Goal: Communication & Community: Share content

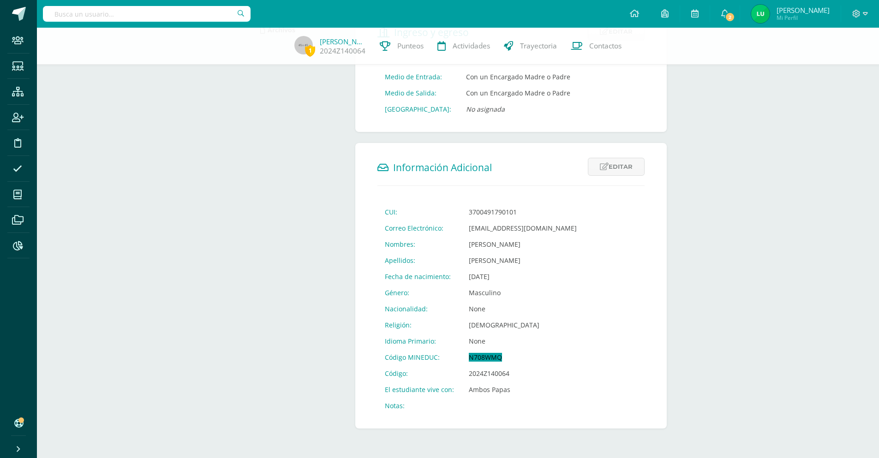
scroll to position [216, 0]
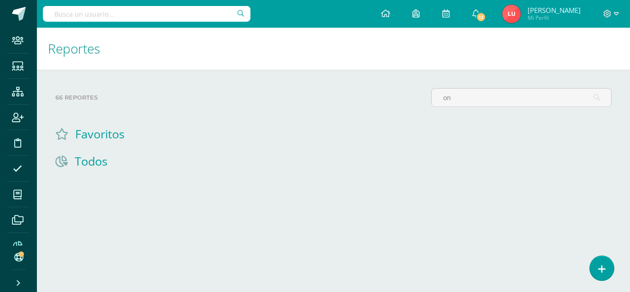
type input "o"
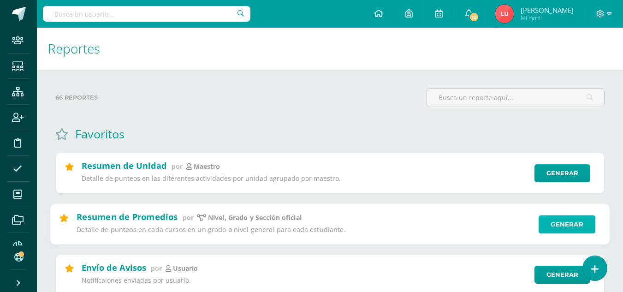
click at [549, 219] on link "Generar" at bounding box center [567, 224] width 57 height 18
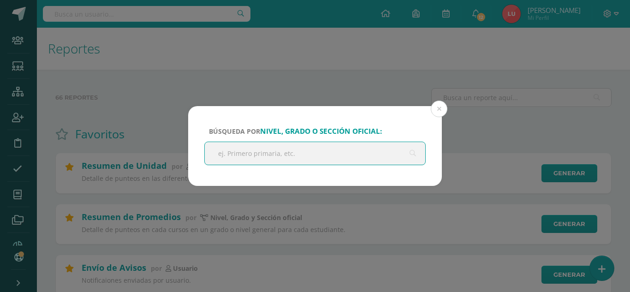
type input "b"
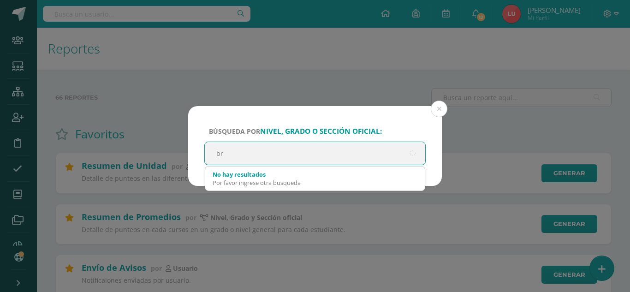
type input "b"
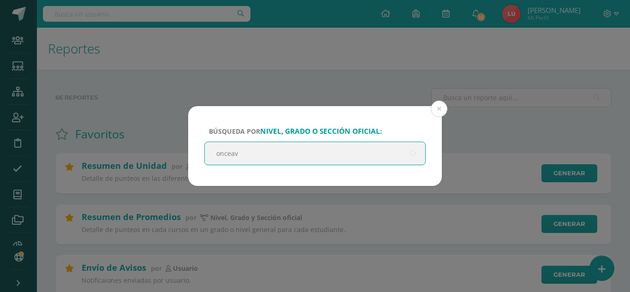
type input "onceavo"
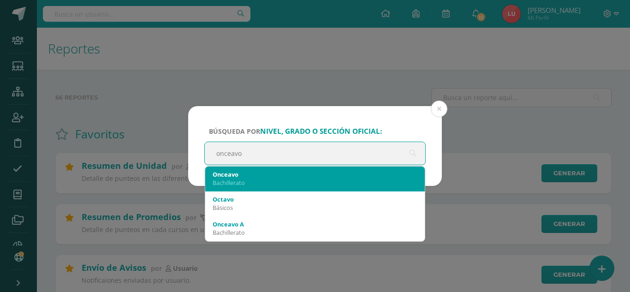
click at [232, 172] on div "Onceavo" at bounding box center [315, 174] width 205 height 8
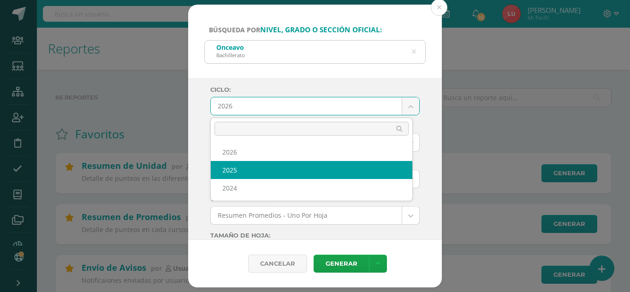
select select "3"
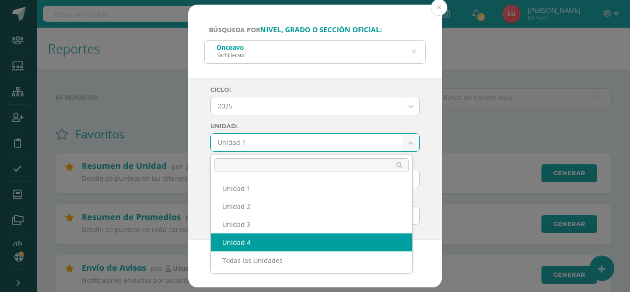
select select "Unidad 4"
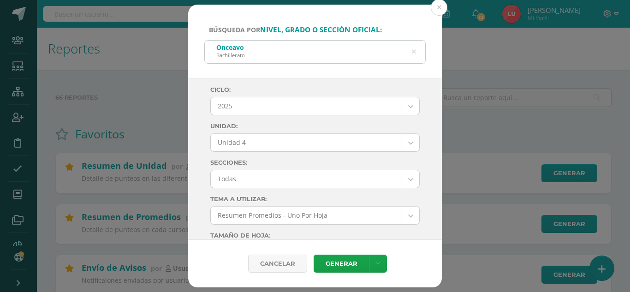
click at [195, 148] on div "Ciclo: 2025 2026 2025 2024 Unidad: Unidad 4 Unidad 1 Unidad 2 Unidad 3 Unidad 4…" at bounding box center [315, 159] width 254 height 162
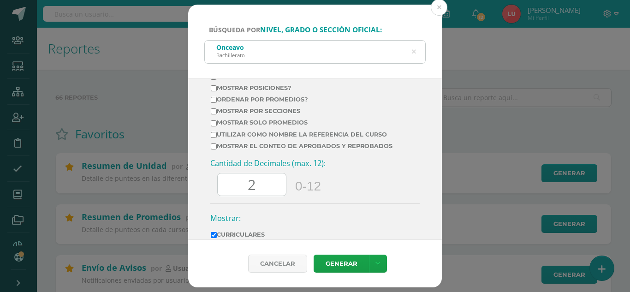
scroll to position [461, 0]
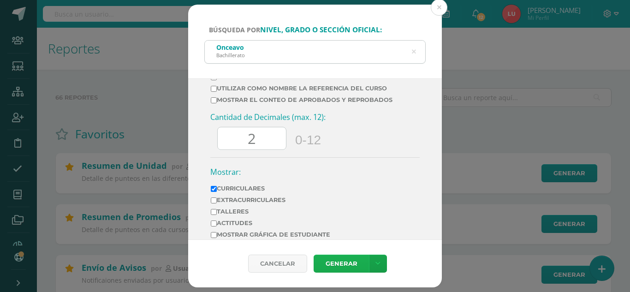
click at [332, 261] on link "Generar" at bounding box center [341, 264] width 55 height 18
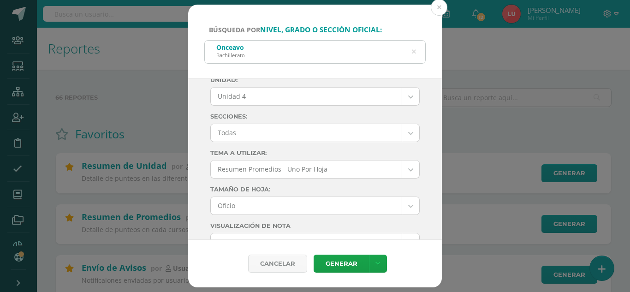
scroll to position [138, 0]
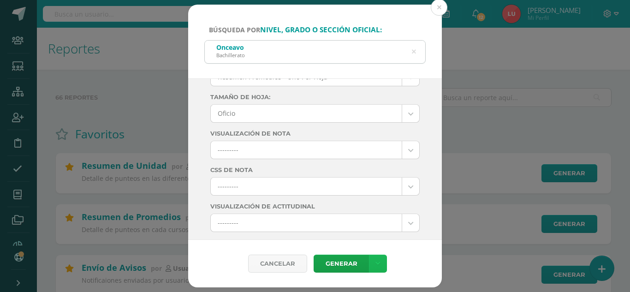
click at [381, 262] on link at bounding box center [378, 264] width 18 height 18
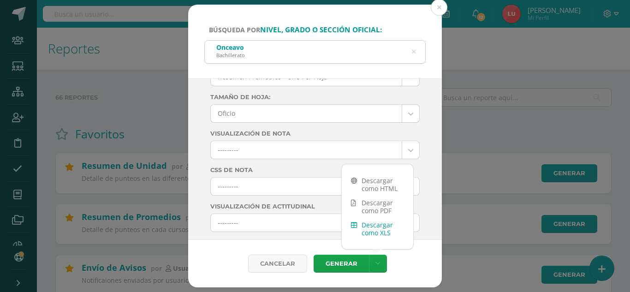
click at [382, 227] on link "Descargar como XLS" at bounding box center [377, 229] width 71 height 22
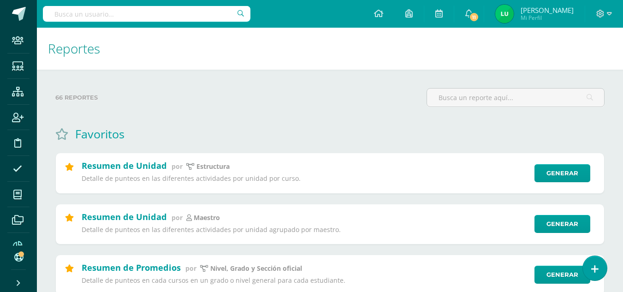
click at [512, 56] on h1 "Reportes" at bounding box center [330, 49] width 564 height 42
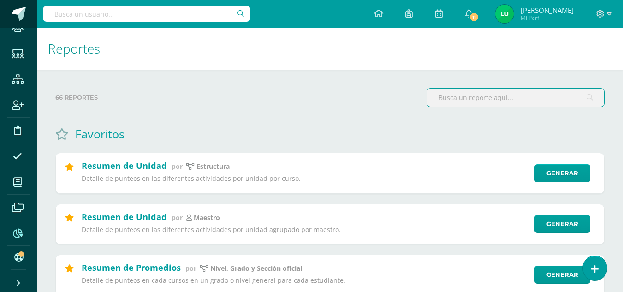
click at [20, 20] on span at bounding box center [19, 14] width 14 height 14
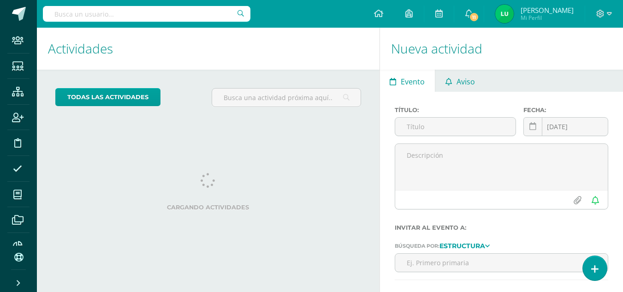
click at [458, 72] on span "Aviso" at bounding box center [466, 82] width 18 height 22
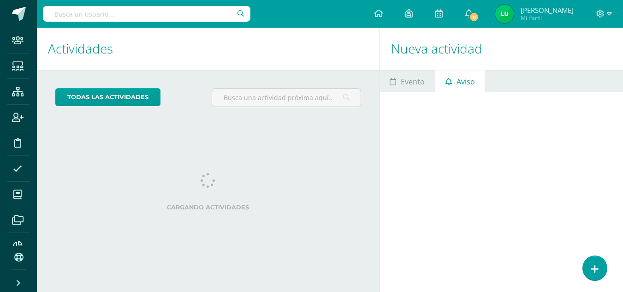
scroll to position [28, 0]
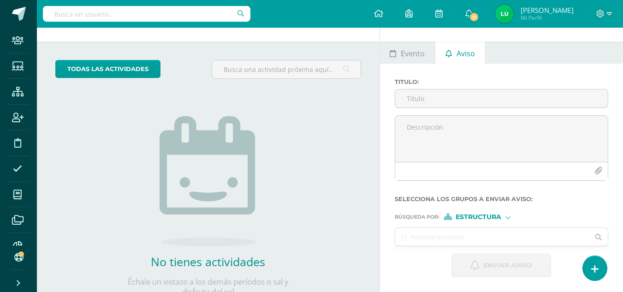
click at [476, 218] on span "Estructura" at bounding box center [479, 216] width 46 height 5
click at [476, 238] on span "Persona" at bounding box center [482, 240] width 33 height 5
click at [464, 237] on input "text" at bounding box center [492, 237] width 195 height 18
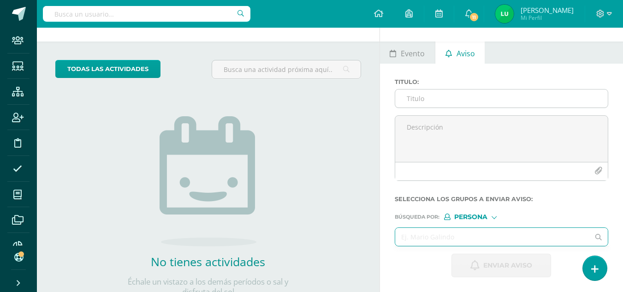
click at [451, 102] on input "Titulo :" at bounding box center [501, 98] width 213 height 18
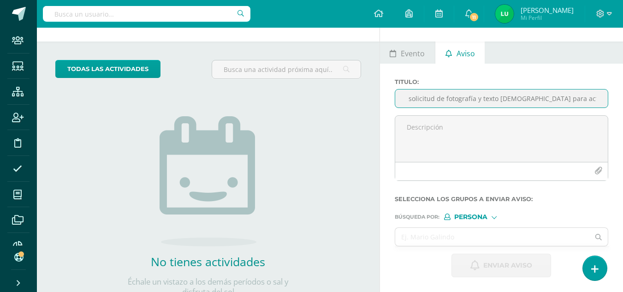
scroll to position [0, 10]
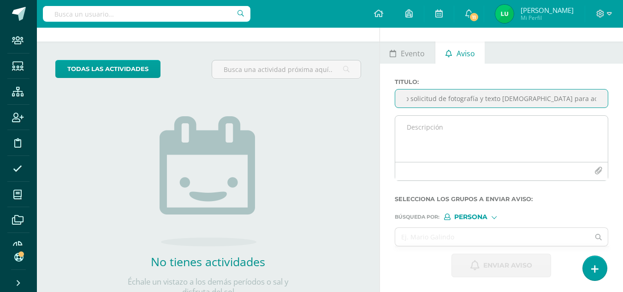
type input "2do solicitud de fotografía y texto [DEMOGRAPHIC_DATA] para acto de bendición"
click at [439, 126] on textarea at bounding box center [501, 139] width 213 height 46
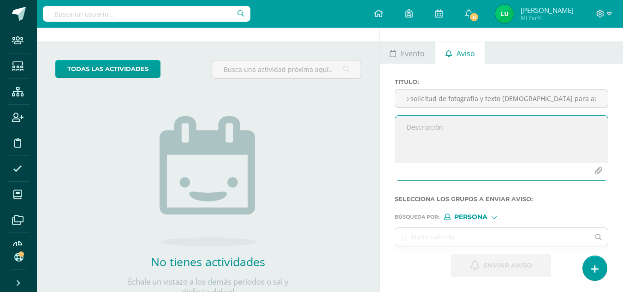
scroll to position [0, 0]
type textarea "Buen día estimados p"
click at [516, 106] on input "2do solicitud de fotografía y texto [DEMOGRAPHIC_DATA] para acto de bendición" at bounding box center [501, 98] width 213 height 18
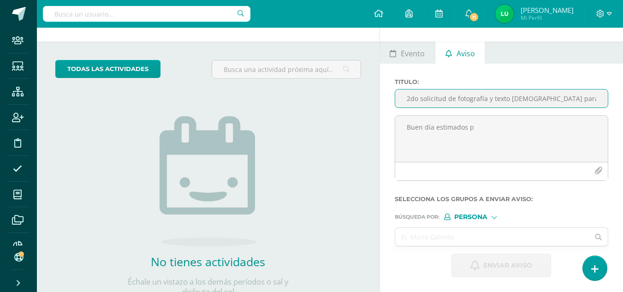
scroll to position [0, 10]
drag, startPoint x: 519, startPoint y: 103, endPoint x: 623, endPoint y: 101, distance: 104.2
click at [623, 101] on html "Staff Estudiantes Estructura Inscripción Disciplina Asistencia Mis cursos Archi…" at bounding box center [311, 118] width 623 height 292
click at [597, 98] on input "2do solicitud de fotografía y texto [DEMOGRAPHIC_DATA] para acto de bendición" at bounding box center [501, 98] width 213 height 18
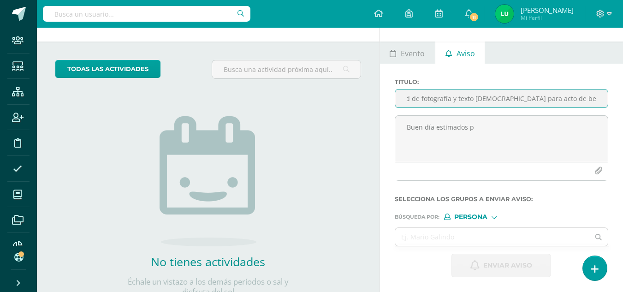
type input "2do solicitud de fotografía y texto [DEMOGRAPHIC_DATA] para acto de bendición -…"
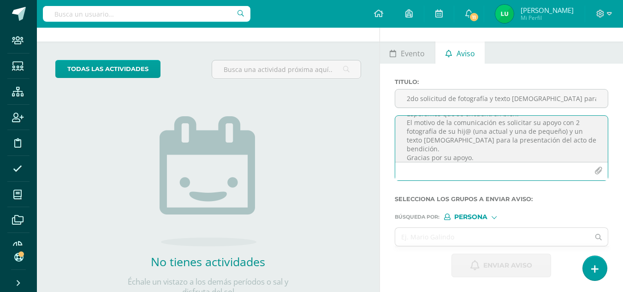
scroll to position [29, 0]
type textarea "Buen día estimada comunidad educativa [PERSON_NAME] V. Esperamos que se encuent…"
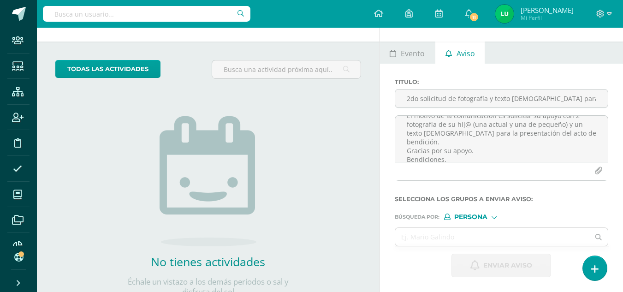
click at [482, 216] on span "Persona" at bounding box center [470, 216] width 33 height 5
click at [473, 229] on span "Estructura" at bounding box center [490, 228] width 46 height 5
click at [477, 215] on span "Estructura" at bounding box center [479, 216] width 46 height 5
click at [475, 239] on span "Persona" at bounding box center [482, 240] width 33 height 5
click at [446, 236] on input "text" at bounding box center [492, 237] width 195 height 18
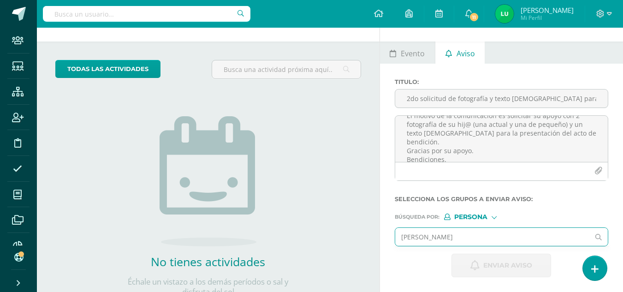
type input "[PERSON_NAME]"
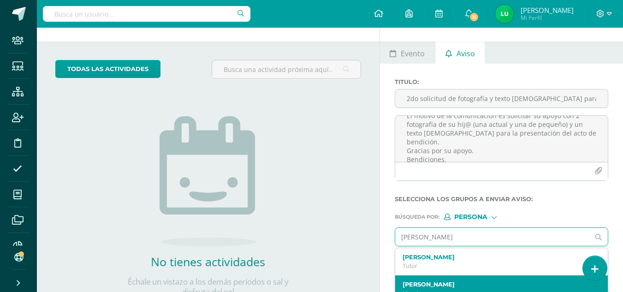
click at [426, 280] on div "[PERSON_NAME] Maestro" at bounding box center [501, 288] width 213 height 27
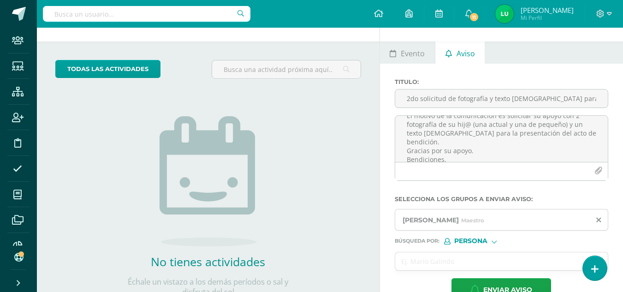
scroll to position [63, 0]
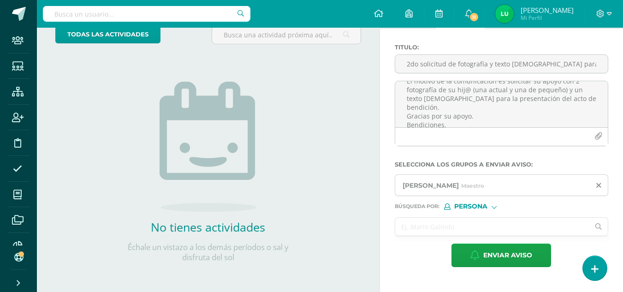
click at [437, 228] on input "text" at bounding box center [492, 227] width 195 height 18
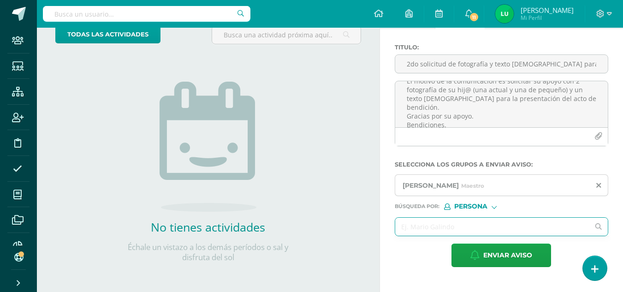
paste input "[PERSON_NAME]"
type input "[PERSON_NAME]"
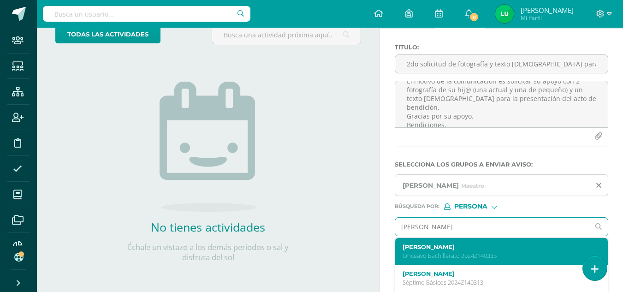
click at [433, 243] on div "[PERSON_NAME] [PERSON_NAME] 2024Z140335" at bounding box center [501, 251] width 213 height 27
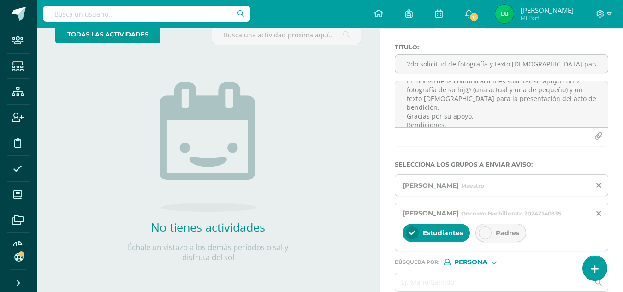
click at [511, 237] on span "Padres" at bounding box center [508, 233] width 24 height 8
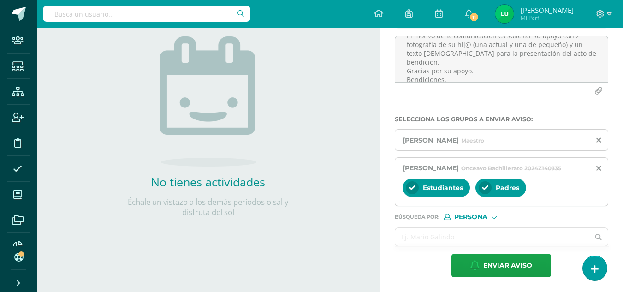
click at [431, 232] on input "text" at bounding box center [492, 237] width 195 height 18
paste input "[PERSON_NAME]"
type input "[PERSON_NAME]"
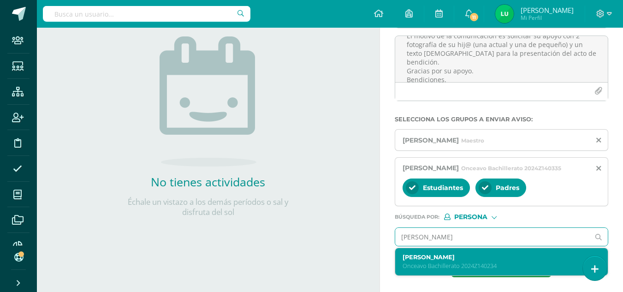
click at [423, 263] on p "Onceavo Bachillerato 2024Z140234" at bounding box center [498, 266] width 190 height 8
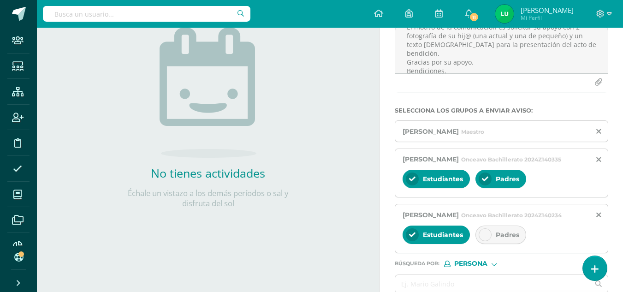
click at [494, 244] on div "Padres" at bounding box center [501, 235] width 51 height 18
click at [378, 136] on div "todas las Actividades No tienes actividades Échale un vistazo a los demás perío…" at bounding box center [208, 95] width 343 height 285
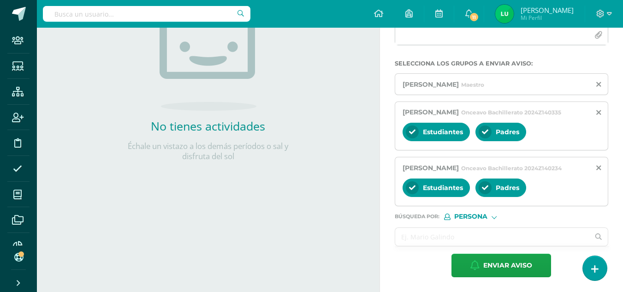
click at [427, 238] on input "text" at bounding box center [492, 237] width 195 height 18
paste input "[PERSON_NAME]"
type input "[PERSON_NAME]"
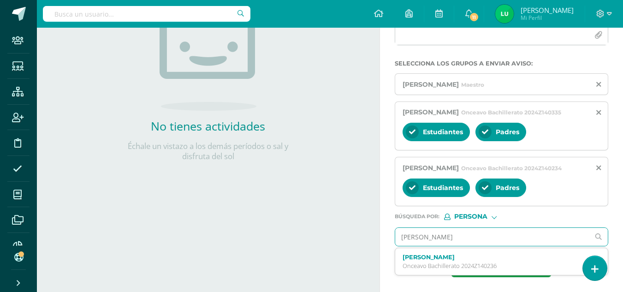
click at [436, 267] on p "Onceavo Bachillerato 2024Z140236" at bounding box center [498, 266] width 190 height 8
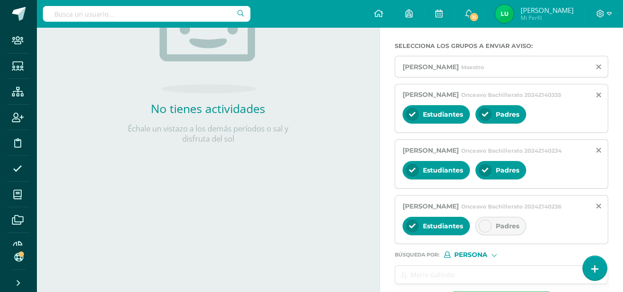
click at [503, 230] on span "Padres" at bounding box center [508, 226] width 24 height 8
click at [374, 149] on div "todas las Actividades No tienes actividades Échale un vistazo a los demás perío…" at bounding box center [208, 30] width 343 height 285
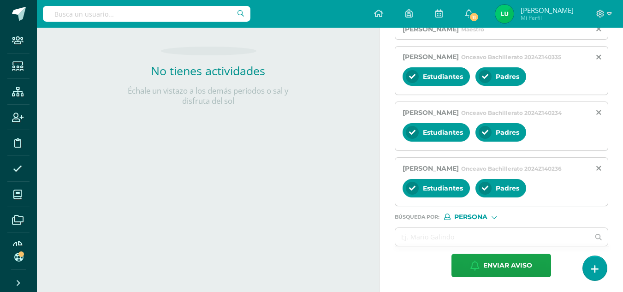
scroll to position [245, 0]
click at [458, 241] on input "text" at bounding box center [492, 237] width 195 height 18
paste input "[PERSON_NAME]"
type input "[PERSON_NAME]"
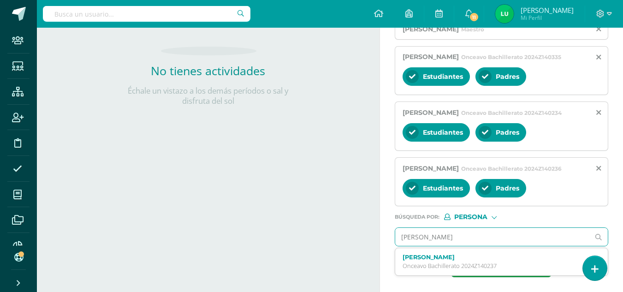
click at [437, 259] on label "[PERSON_NAME]" at bounding box center [498, 257] width 190 height 7
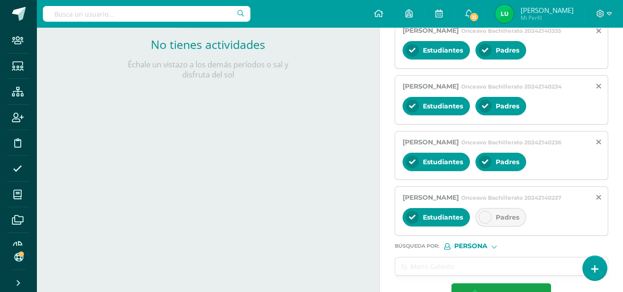
click at [500, 221] on span "Padres" at bounding box center [508, 217] width 24 height 8
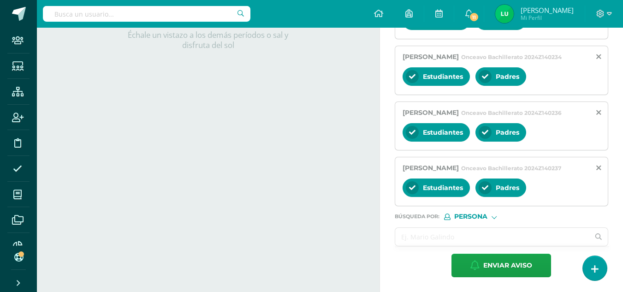
click at [417, 246] on input "text" at bounding box center [492, 237] width 195 height 18
paste input "[PERSON_NAME]"
type input "[PERSON_NAME]"
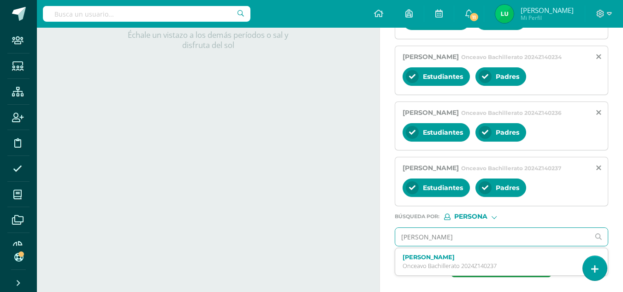
scroll to position [310, 0]
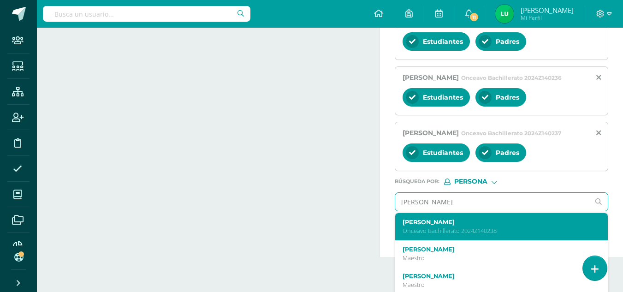
click at [407, 226] on label "[PERSON_NAME]" at bounding box center [498, 222] width 190 height 7
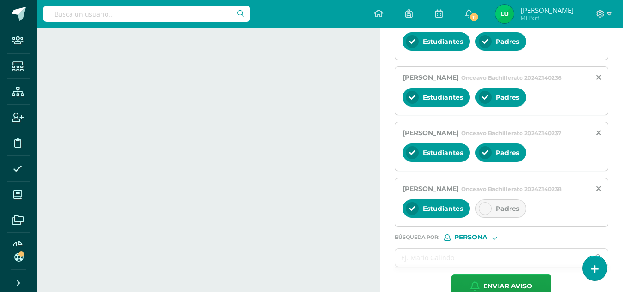
click at [490, 215] on div at bounding box center [485, 208] width 13 height 13
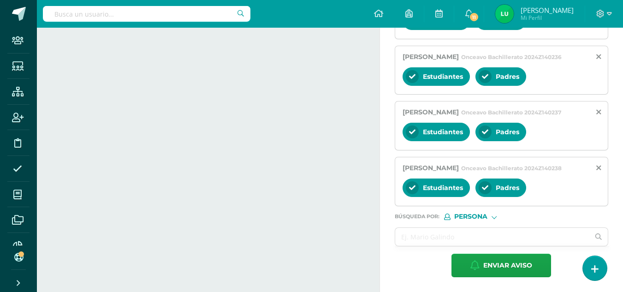
scroll to position [375, 0]
click at [431, 245] on input "text" at bounding box center [492, 237] width 195 height 18
paste input "[PERSON_NAME]"
type input "[PERSON_NAME]"
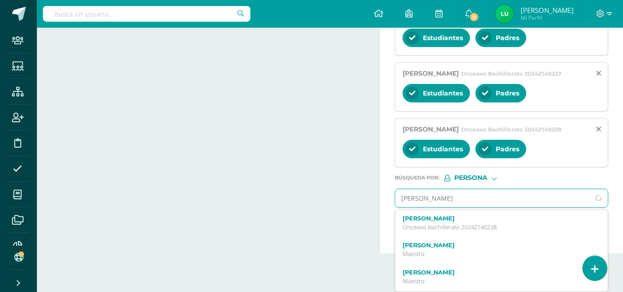
scroll to position [413, 0]
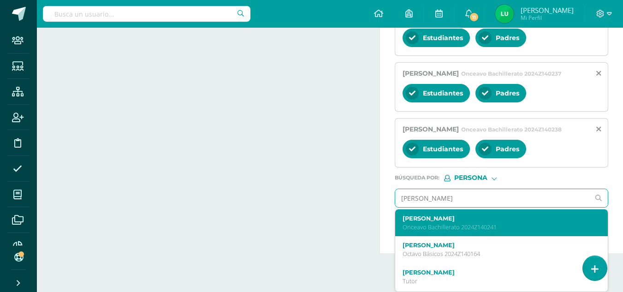
click at [412, 220] on label "[PERSON_NAME]" at bounding box center [498, 218] width 190 height 7
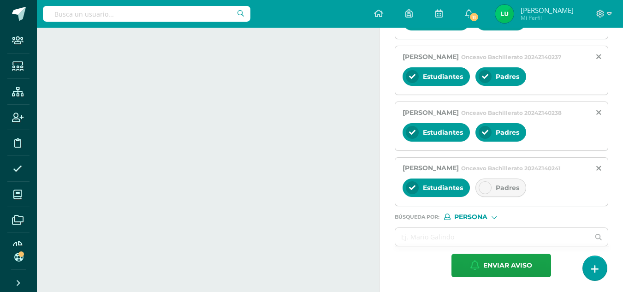
click at [503, 197] on div "Padres" at bounding box center [501, 187] width 51 height 18
click at [424, 246] on input "text" at bounding box center [492, 237] width 195 height 18
paste input "[PERSON_NAME]"
type input "[PERSON_NAME]"
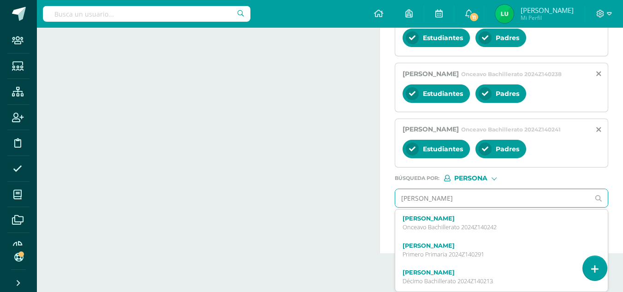
scroll to position [469, 0]
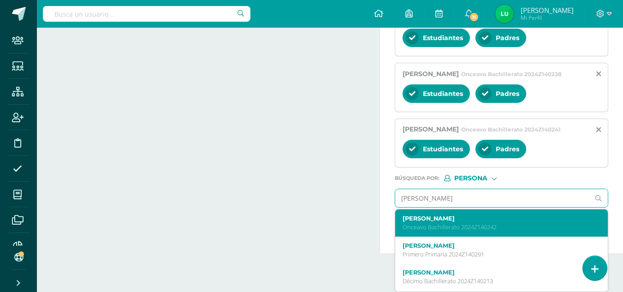
click at [417, 223] on p "Onceavo Bachillerato 2024Z140242" at bounding box center [498, 227] width 190 height 8
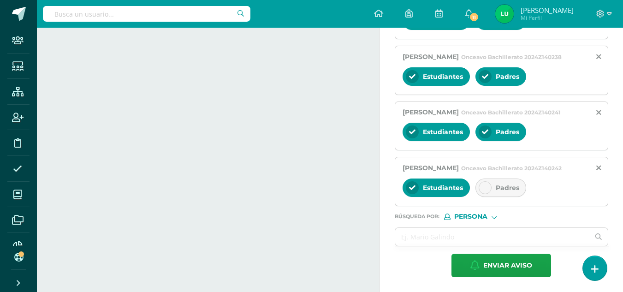
click at [499, 197] on div "Padres" at bounding box center [501, 187] width 51 height 18
click at [434, 246] on input "text" at bounding box center [492, 237] width 195 height 18
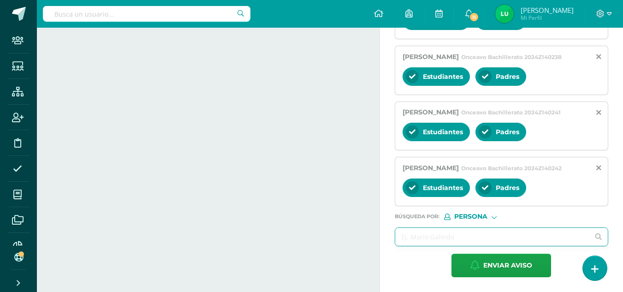
paste input "[PERSON_NAME]"
type input "[PERSON_NAME]"
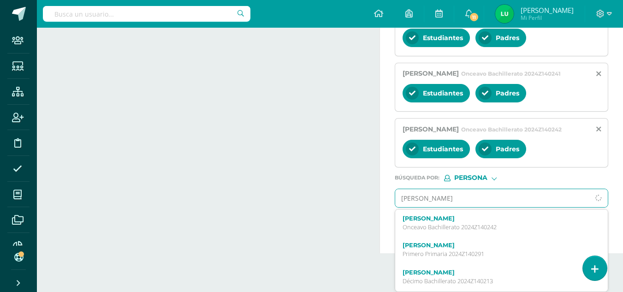
scroll to position [524, 0]
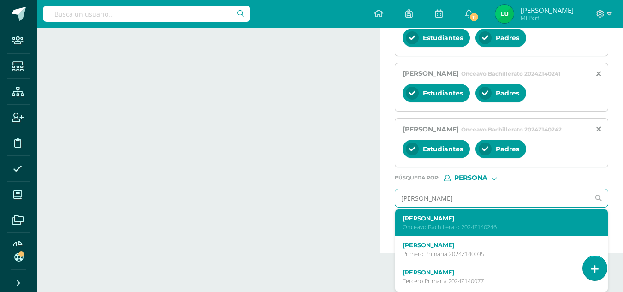
click at [431, 222] on div "[PERSON_NAME] [PERSON_NAME] 2024Z140246" at bounding box center [498, 223] width 190 height 16
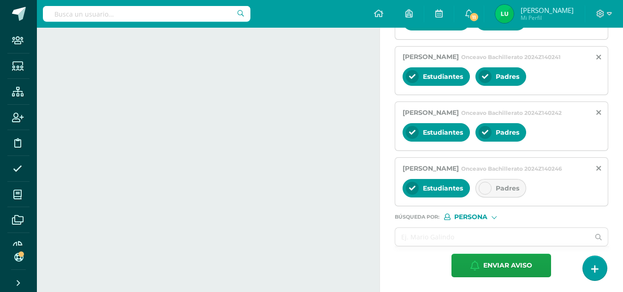
click at [490, 197] on div "Padres" at bounding box center [501, 188] width 51 height 18
click at [428, 246] on input "text" at bounding box center [492, 237] width 195 height 18
paste input "[PERSON_NAME]"
type input "[PERSON_NAME]"
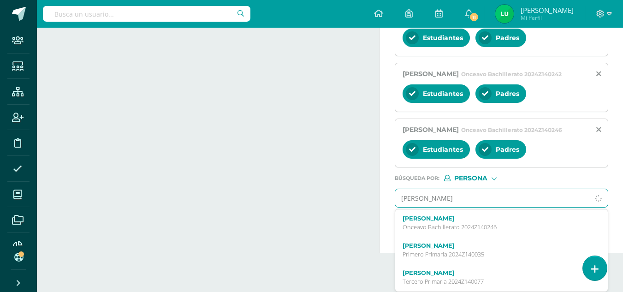
scroll to position [561, 0]
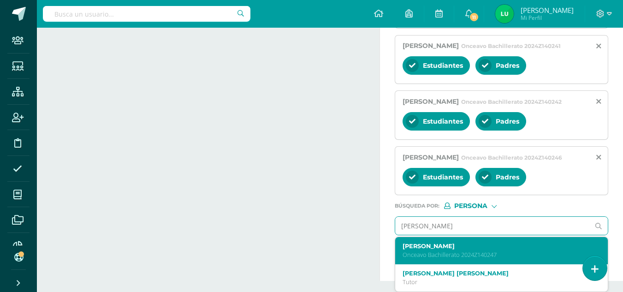
click at [407, 244] on label "[PERSON_NAME]" at bounding box center [498, 246] width 190 height 7
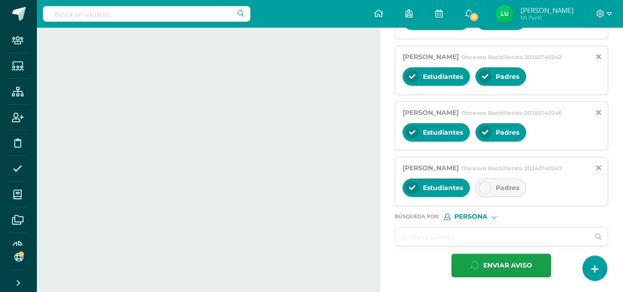
click at [488, 197] on div "Padres" at bounding box center [501, 187] width 51 height 18
click at [597, 172] on icon at bounding box center [598, 168] width 5 height 8
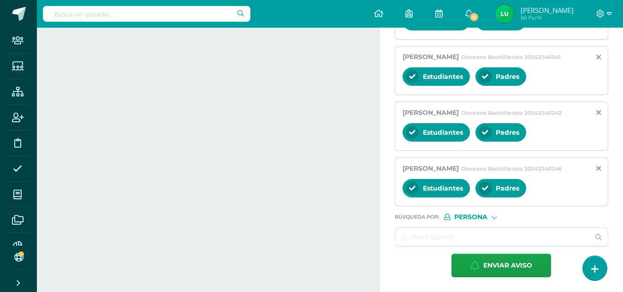
scroll to position [550, 0]
click at [424, 234] on input "text" at bounding box center [492, 237] width 195 height 18
paste input "[PERSON_NAME]"
type input "[PERSON_NAME]"
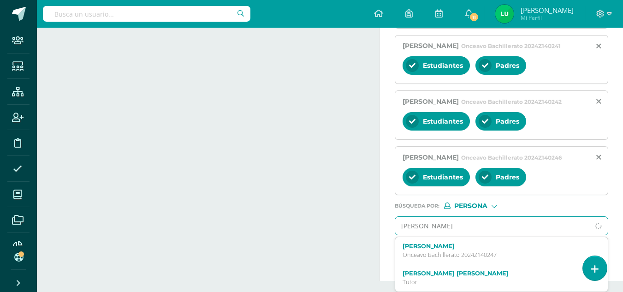
scroll to position [561, 0]
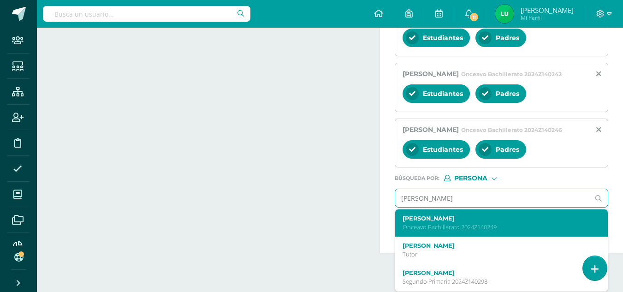
click at [422, 237] on div "[PERSON_NAME] Onceavo Bachillerato 2024Z140249" at bounding box center [501, 222] width 213 height 27
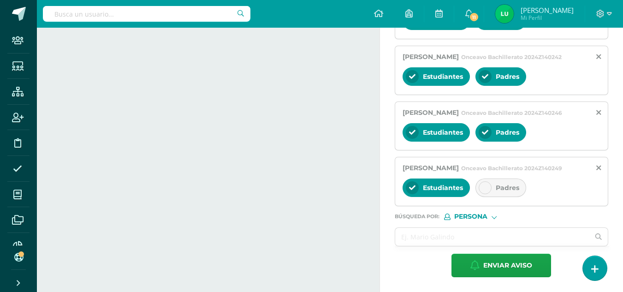
click at [494, 197] on div "Padres" at bounding box center [501, 187] width 51 height 18
click at [433, 246] on input "text" at bounding box center [492, 237] width 195 height 18
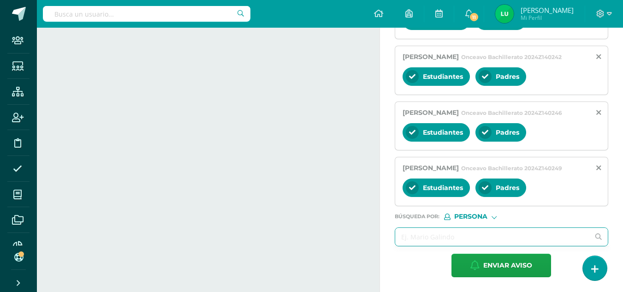
paste input "[PERSON_NAME]"
type input "[PERSON_NAME]"
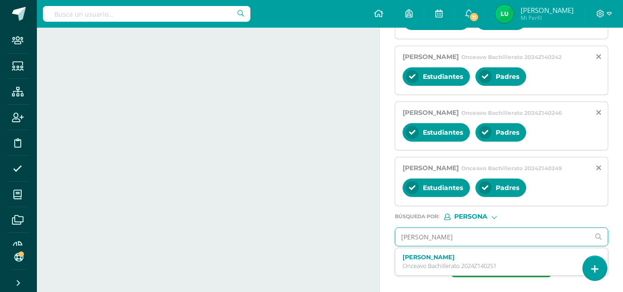
scroll to position [614, 0]
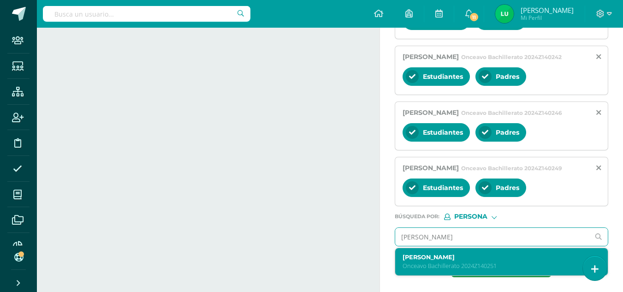
click at [418, 252] on div "[PERSON_NAME] [PERSON_NAME] 2024Z140251" at bounding box center [501, 261] width 213 height 27
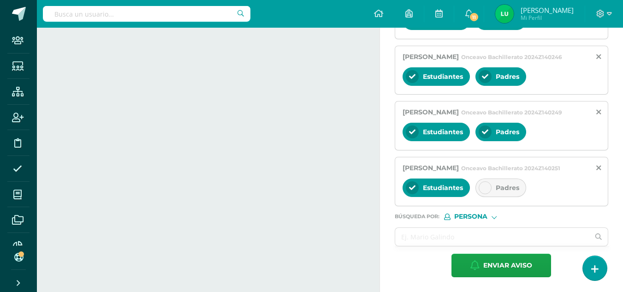
scroll to position [660, 0]
click at [502, 192] on span "Padres" at bounding box center [508, 188] width 24 height 8
click at [417, 232] on input "text" at bounding box center [492, 237] width 195 height 18
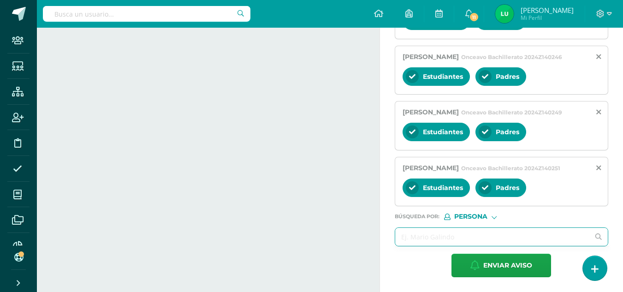
paste input "[PERSON_NAME]"
type input "[PERSON_NAME]"
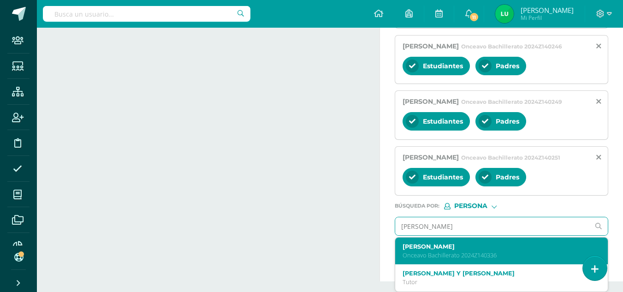
click at [418, 250] on label "[PERSON_NAME]" at bounding box center [498, 246] width 190 height 7
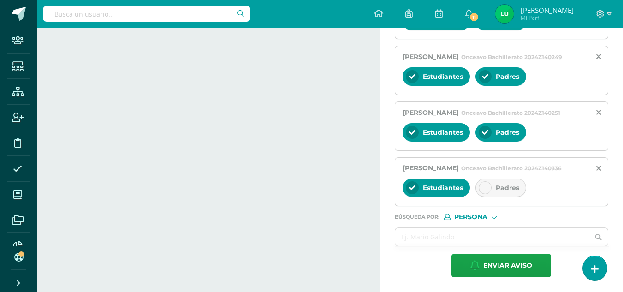
click at [497, 197] on div "Padres" at bounding box center [501, 187] width 51 height 18
click at [439, 245] on input "text" at bounding box center [492, 237] width 195 height 18
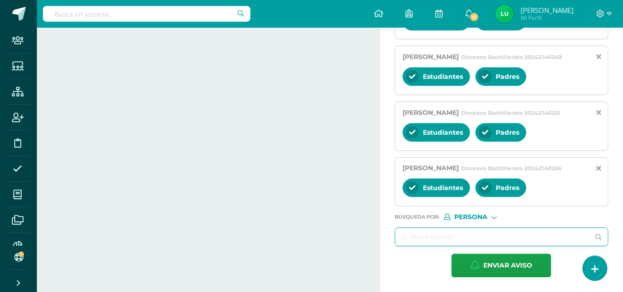
paste input "[PERSON_NAME]"
type input "[PERSON_NAME]"
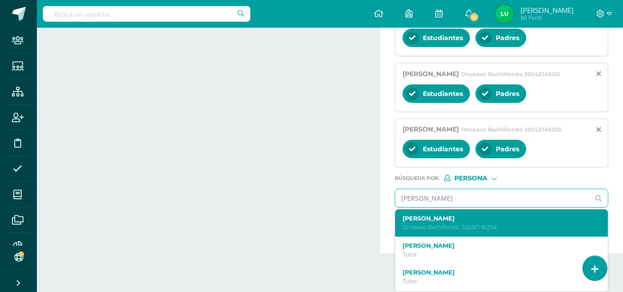
click at [428, 222] on label "[PERSON_NAME]" at bounding box center [498, 218] width 190 height 7
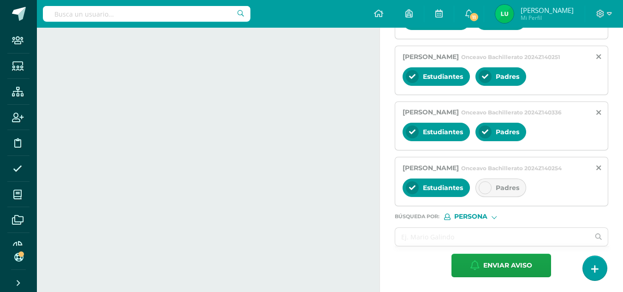
click at [504, 192] on span "Padres" at bounding box center [508, 188] width 24 height 8
click at [433, 237] on input "text" at bounding box center [492, 237] width 195 height 18
paste input "[PERSON_NAME]"
type input "[PERSON_NAME]"
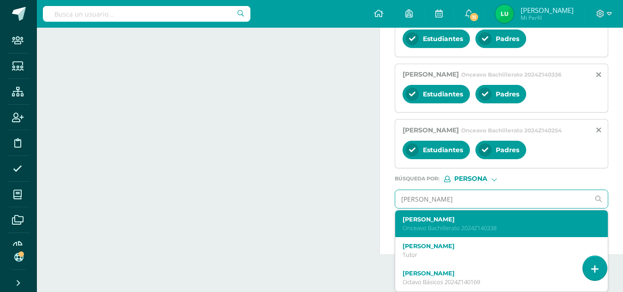
click at [465, 223] on label "[PERSON_NAME]" at bounding box center [498, 219] width 190 height 7
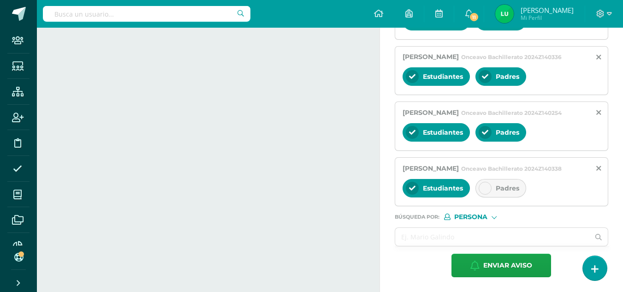
scroll to position [845, 0]
click at [506, 192] on span "Padres" at bounding box center [508, 188] width 24 height 8
click at [434, 238] on input "text" at bounding box center [492, 237] width 195 height 18
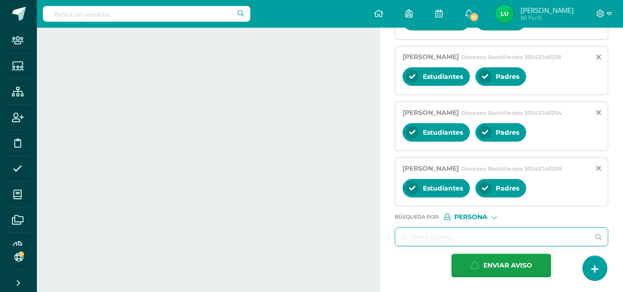
paste input "[PERSON_NAME]"
type input "[PERSON_NAME]"
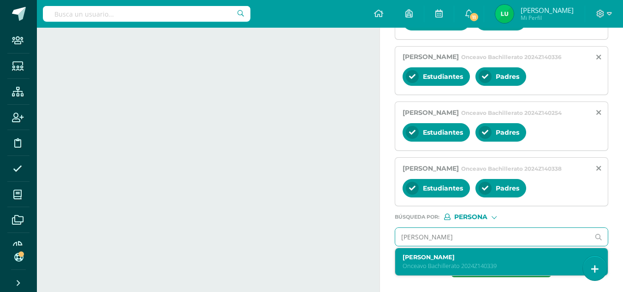
click at [435, 254] on label "[PERSON_NAME]" at bounding box center [498, 257] width 190 height 7
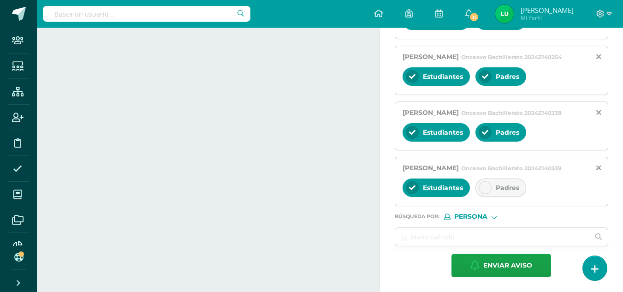
click at [511, 200] on div "Estudiantes Padres" at bounding box center [502, 189] width 198 height 22
click at [498, 192] on span "Padres" at bounding box center [508, 188] width 24 height 8
click at [446, 242] on input "text" at bounding box center [492, 237] width 195 height 18
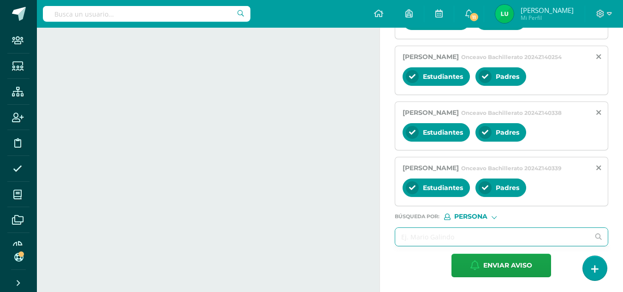
paste input "[PERSON_NAME]"
type input "[PERSON_NAME]"
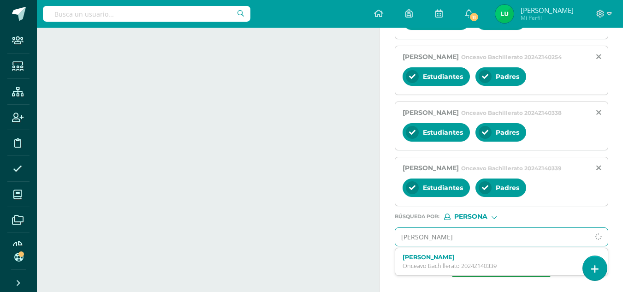
scroll to position [919, 0]
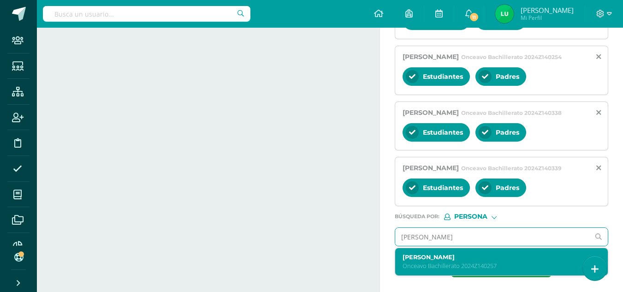
click at [430, 258] on label "[PERSON_NAME]" at bounding box center [498, 257] width 190 height 7
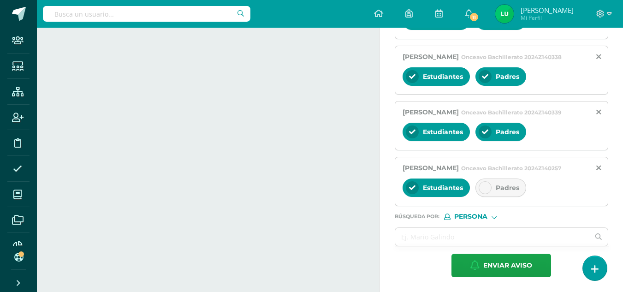
click at [500, 192] on span "Padres" at bounding box center [508, 188] width 24 height 8
click at [427, 246] on input "text" at bounding box center [492, 237] width 195 height 18
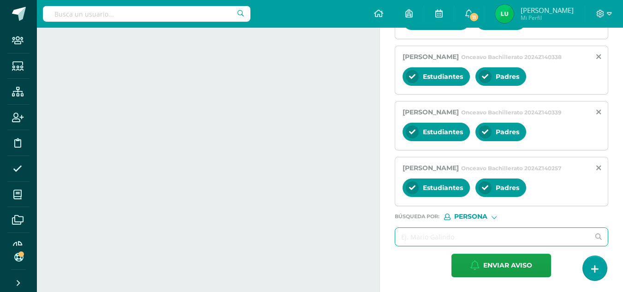
paste input "[PERSON_NAME]"
type input "[PERSON_NAME]"
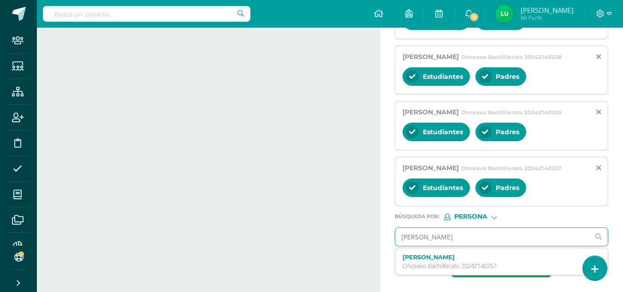
scroll to position [983, 0]
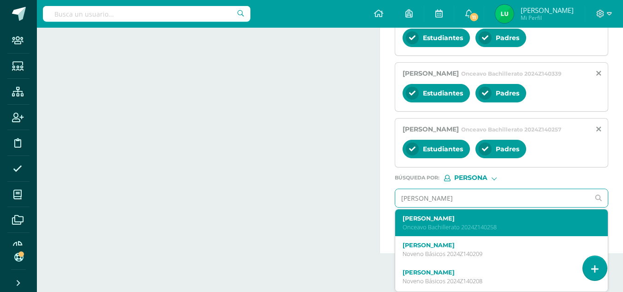
click at [416, 222] on label "[PERSON_NAME]" at bounding box center [498, 218] width 190 height 7
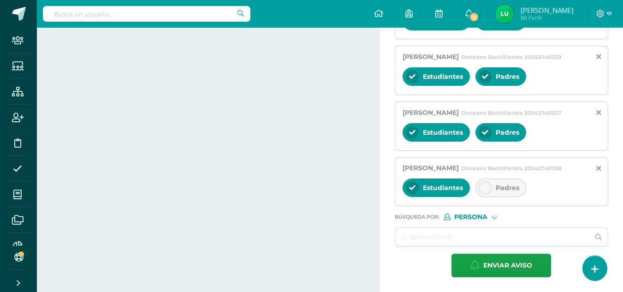
click at [491, 197] on div "Padres" at bounding box center [501, 187] width 51 height 18
click at [429, 246] on input "text" at bounding box center [492, 237] width 195 height 18
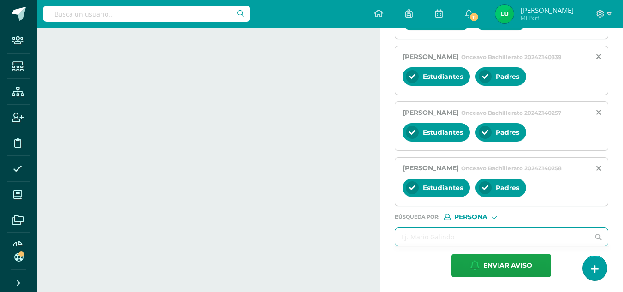
paste input "[PERSON_NAME]"
type input "[PERSON_NAME]"
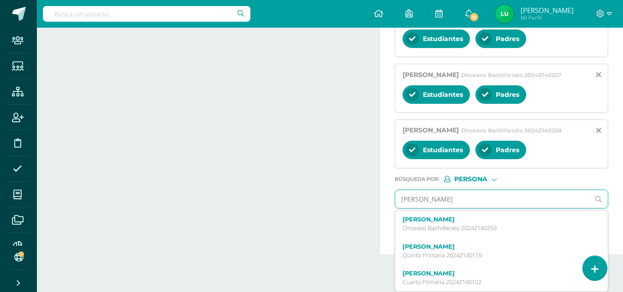
scroll to position [1076, 0]
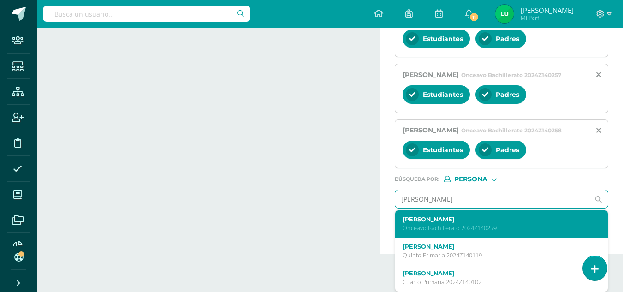
click at [439, 232] on p "Onceavo Bachillerato 2024Z140259" at bounding box center [498, 228] width 190 height 8
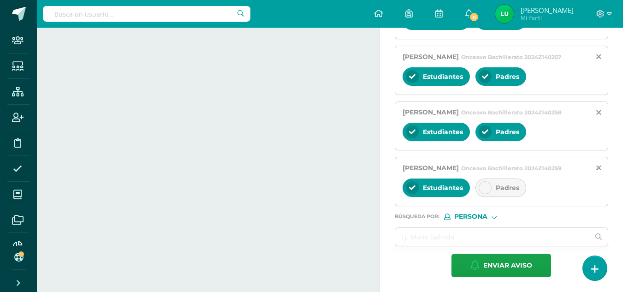
click at [520, 197] on div "Padres" at bounding box center [501, 187] width 51 height 18
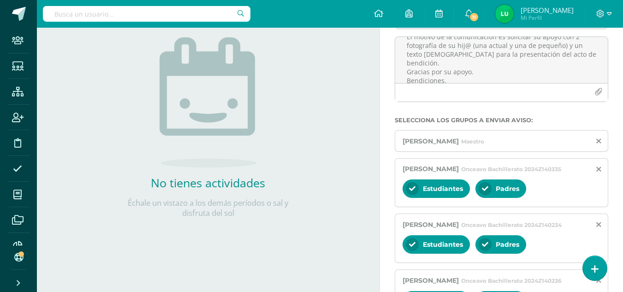
scroll to position [61, 0]
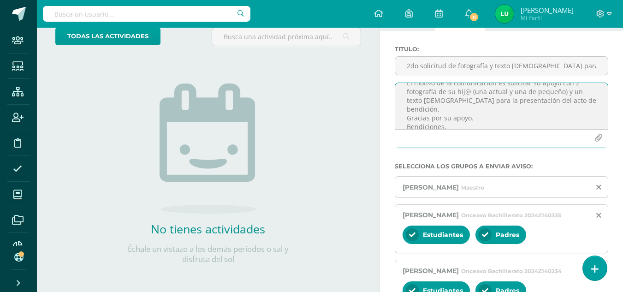
click at [589, 102] on textarea "Buen día estimada comunidad educativa [PERSON_NAME] V. Esperamos que se encuent…" at bounding box center [501, 106] width 213 height 46
click at [473, 101] on textarea "Buen día estimada comunidad educativa [PERSON_NAME] V. Esperamos que se encuent…" at bounding box center [501, 106] width 213 height 46
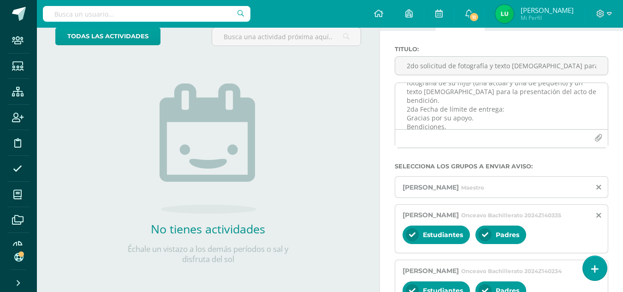
click at [520, 103] on textarea "Buen día estimada comunidad educativa [PERSON_NAME] V. Esperamos que se encuent…" at bounding box center [501, 106] width 213 height 46
click at [464, 112] on textarea "Buen día estimada comunidad educativa [PERSON_NAME] V. Esperamos que se encuent…" at bounding box center [501, 106] width 213 height 46
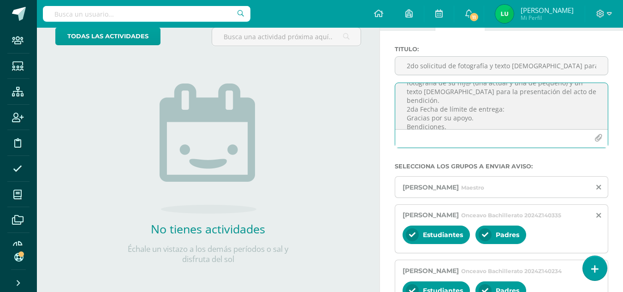
click at [511, 101] on textarea "Buen día estimada comunidad educativa [PERSON_NAME] V. Esperamos que se encuent…" at bounding box center [501, 106] width 213 height 46
click at [426, 93] on textarea "Buen día estimada comunidad educativa [PERSON_NAME] V. Esperamos que se encuent…" at bounding box center [501, 106] width 213 height 46
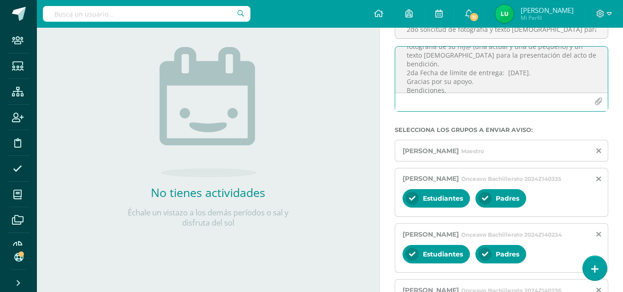
scroll to position [0, 0]
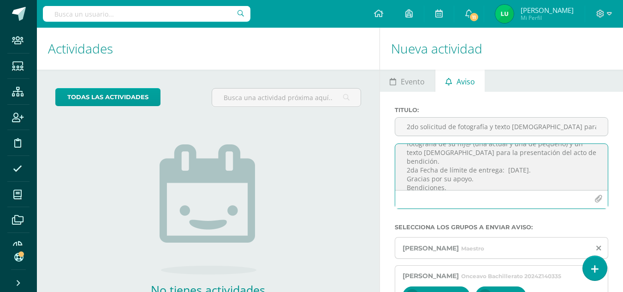
click at [516, 162] on textarea "Buen día estimada comunidad educativa [PERSON_NAME] V. Esperamos que se encuent…" at bounding box center [501, 167] width 213 height 46
click at [523, 176] on textarea "Buen día estimada comunidad educativa [PERSON_NAME] V. Esperamos que se encuent…" at bounding box center [501, 167] width 213 height 46
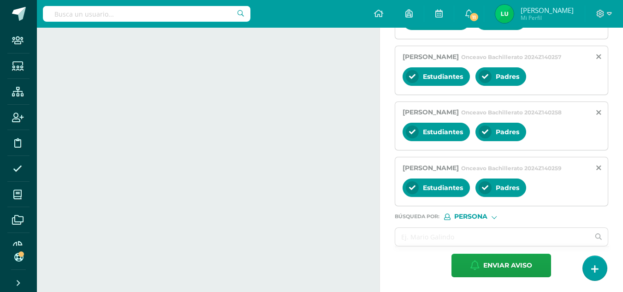
scroll to position [1112, 0]
type textarea "Buen día estimada comunidad educativa [PERSON_NAME] V. Esperamos que se encuent…"
click at [510, 268] on span "Enviar aviso" at bounding box center [507, 265] width 49 height 23
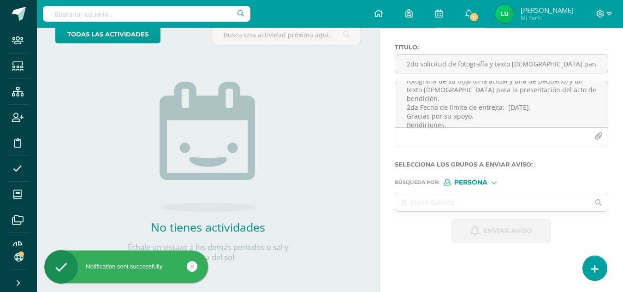
scroll to position [63, 0]
